Goal: Information Seeking & Learning: Learn about a topic

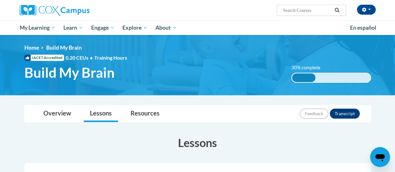
click at [222, 17] on div "[PERSON_NAME] ([GEOGRAPHIC_DATA]/New_York UTC-04:00) My Profile Inbox My Transc…" at bounding box center [197, 10] width 365 height 21
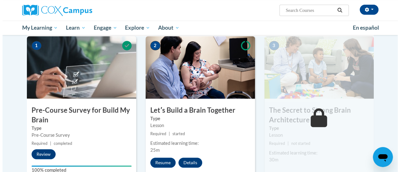
scroll to position [137, 0]
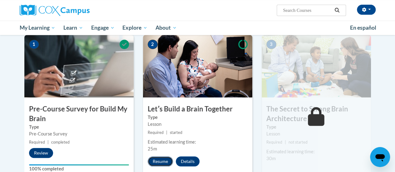
click at [166, 160] on button "Resume" at bounding box center [160, 161] width 25 height 10
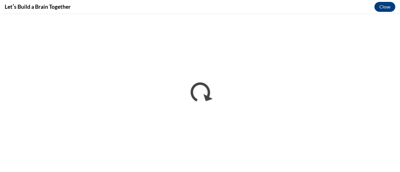
scroll to position [0, 0]
